Goal: Task Accomplishment & Management: Manage account settings

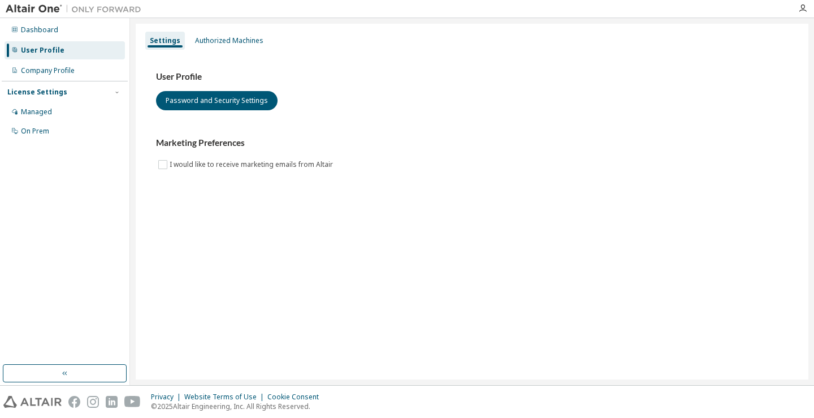
click at [393, 83] on div "User Profile Password and Security Settings" at bounding box center [472, 90] width 632 height 39
click at [210, 101] on button "Password and Security Settings" at bounding box center [216, 100] width 121 height 19
click at [514, 155] on div "Marketing Preferences I would like to receive marketing emails from Altair" at bounding box center [472, 153] width 632 height 33
click at [67, 67] on div "Company Profile" at bounding box center [48, 70] width 54 height 9
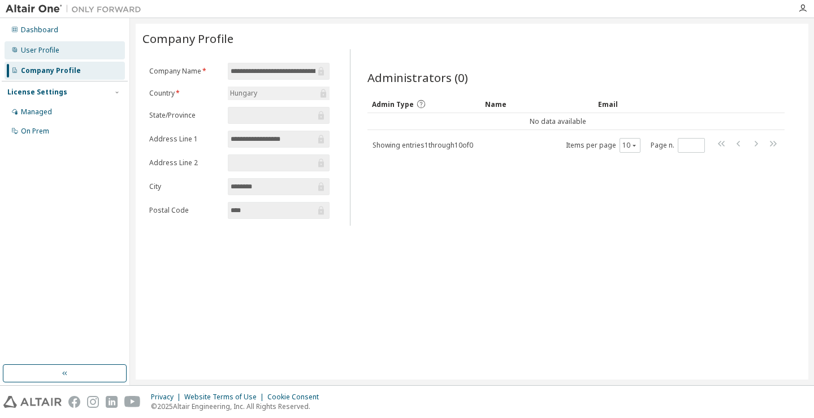
click at [67, 53] on div "User Profile" at bounding box center [65, 50] width 120 height 18
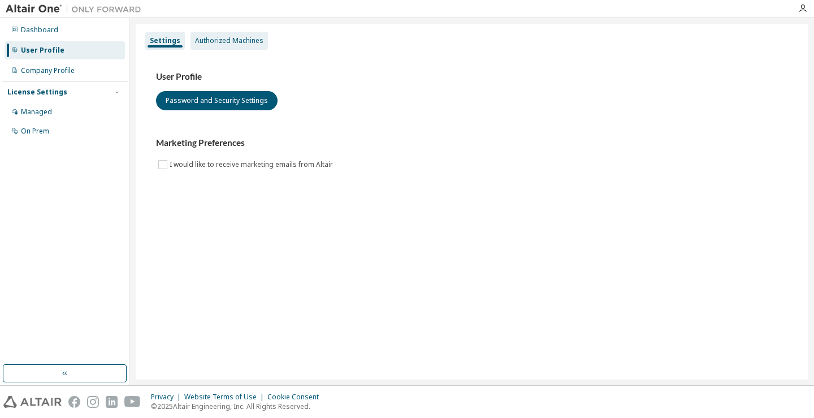
click at [242, 38] on div "Authorized Machines" at bounding box center [229, 40] width 68 height 9
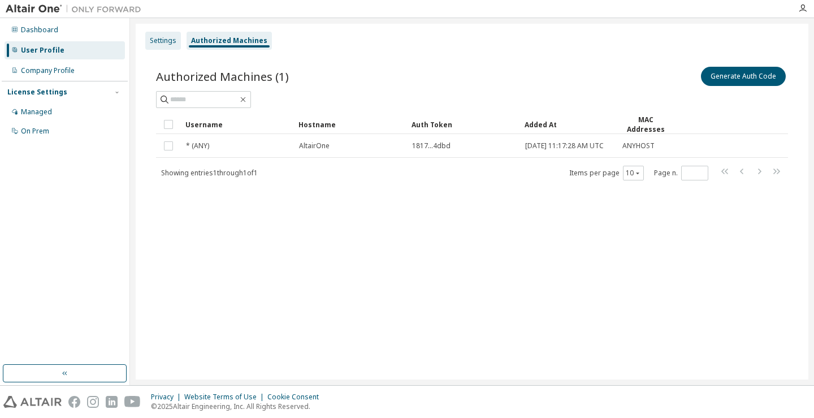
click at [166, 42] on div "Settings" at bounding box center [163, 40] width 27 height 9
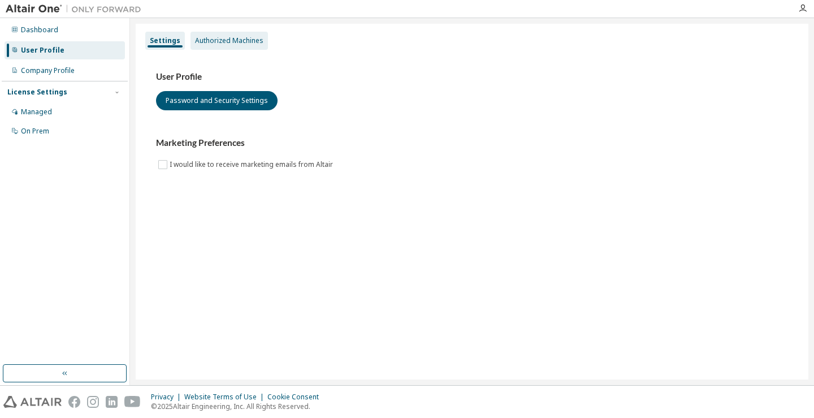
click at [241, 39] on div "Authorized Machines" at bounding box center [229, 40] width 68 height 9
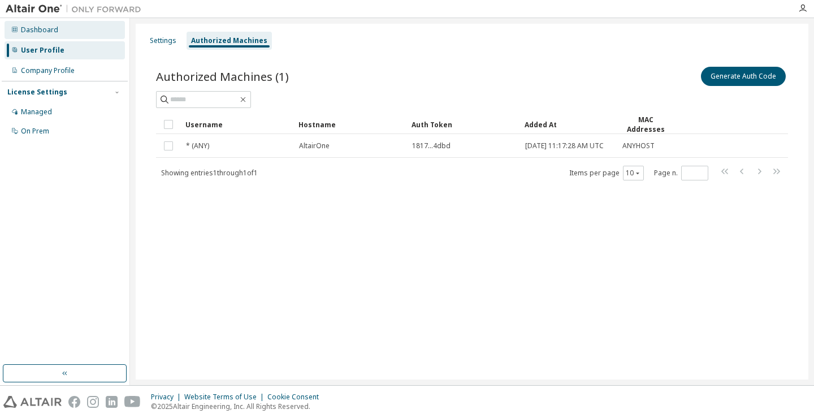
click at [67, 33] on div "Dashboard" at bounding box center [65, 30] width 120 height 18
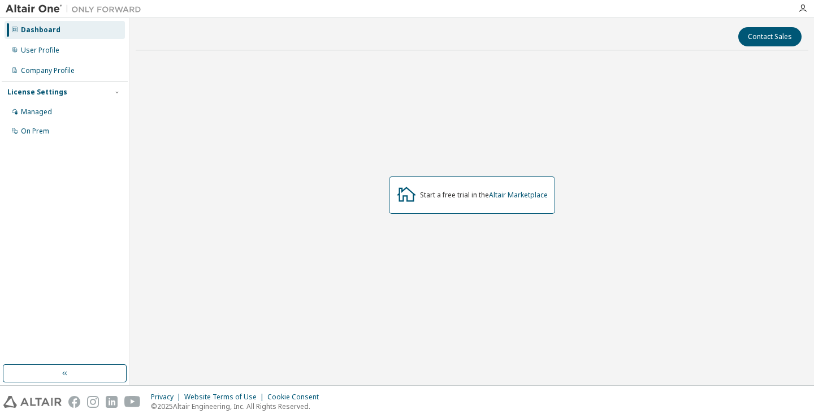
click at [558, 154] on div "Start a free trial in the Altair Marketplace" at bounding box center [472, 194] width 672 height 271
